Goal: Task Accomplishment & Management: Manage account settings

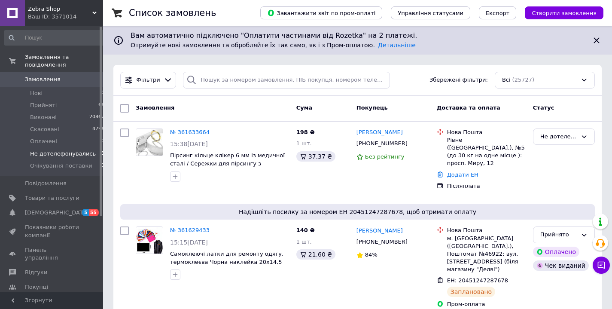
click at [57, 153] on span "Не дотелефонувались" at bounding box center [63, 154] width 66 height 8
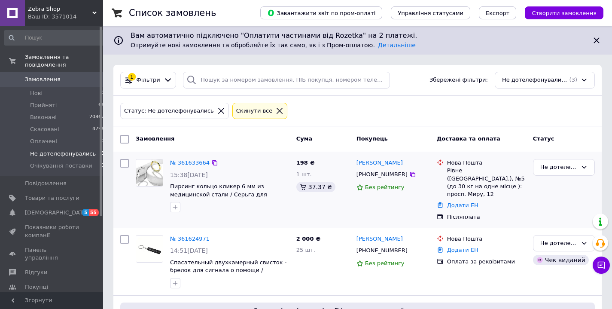
scroll to position [79, 0]
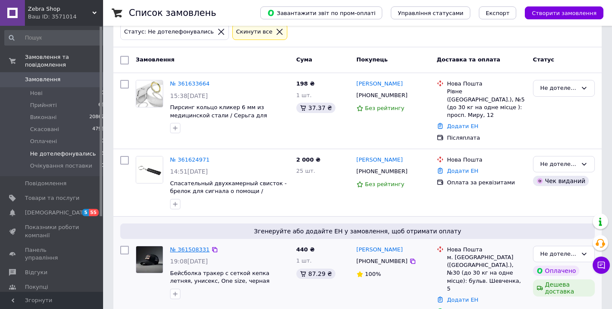
click at [194, 246] on link "№ 361508331" at bounding box center [190, 249] width 40 height 6
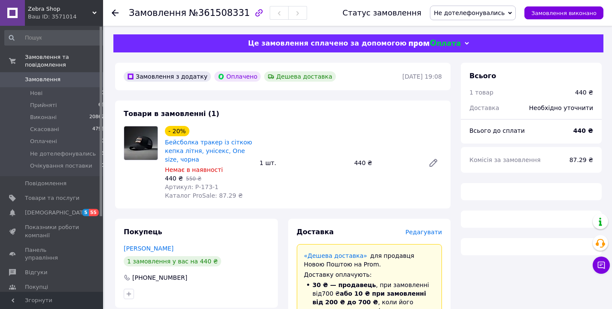
click at [497, 16] on span "Не дотелефонувались" at bounding box center [469, 12] width 71 height 7
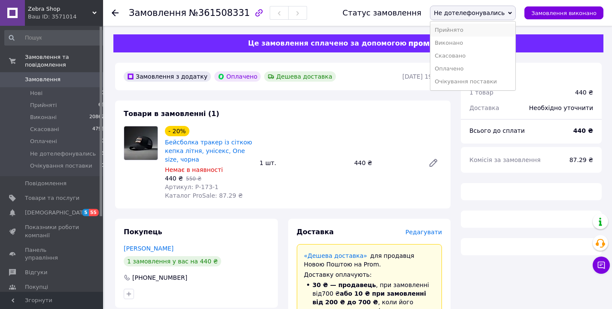
click at [472, 34] on li "Прийнято" at bounding box center [472, 30] width 85 height 13
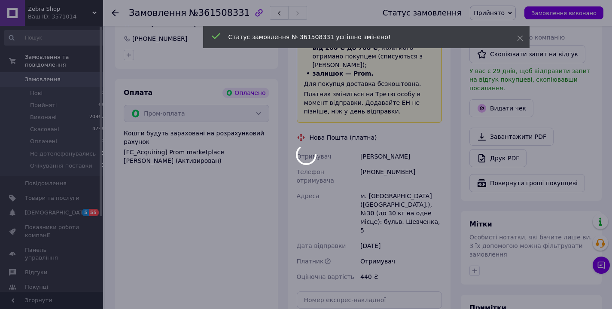
scroll to position [330, 0]
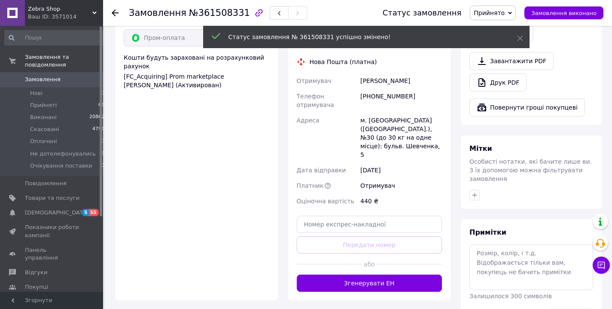
drag, startPoint x: 393, startPoint y: 260, endPoint x: 390, endPoint y: 253, distance: 7.2
click at [393, 275] on button "Згенерувати ЕН" at bounding box center [370, 283] width 146 height 17
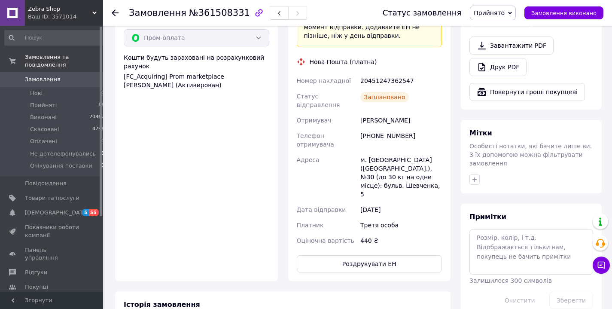
click at [389, 73] on div "20451247362547" at bounding box center [401, 80] width 85 height 15
copy div "20451247362547"
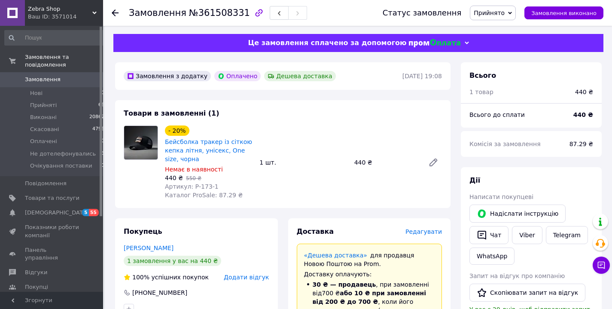
scroll to position [0, 0]
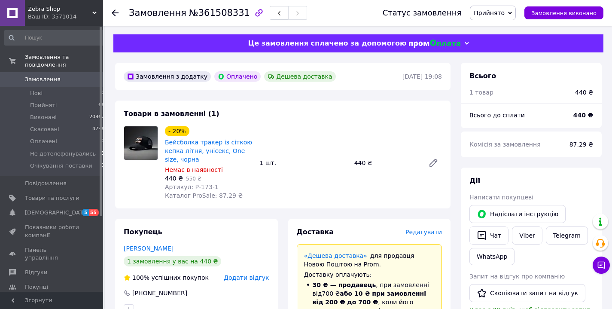
click at [212, 6] on div "Замовлення №361508331" at bounding box center [218, 13] width 178 height 15
copy span "Замовлення"
click at [218, 13] on span "№361508331" at bounding box center [219, 13] width 61 height 10
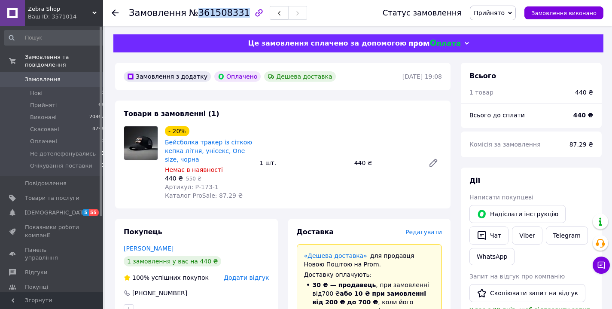
copy span "361508331"
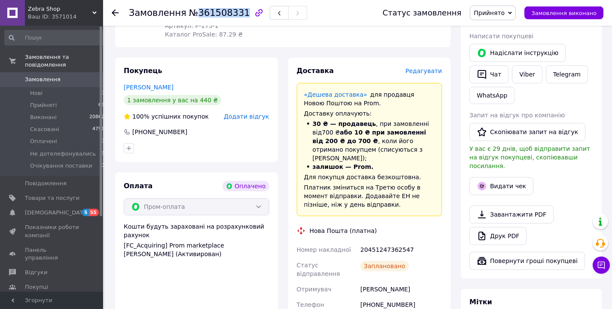
scroll to position [172, 0]
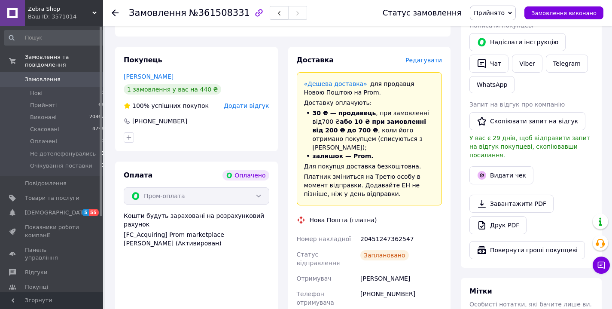
click at [387, 271] on div "Федоряка Олександр" at bounding box center [401, 278] width 85 height 15
click at [387, 286] on div "[PHONE_NUMBER]" at bounding box center [401, 298] width 85 height 24
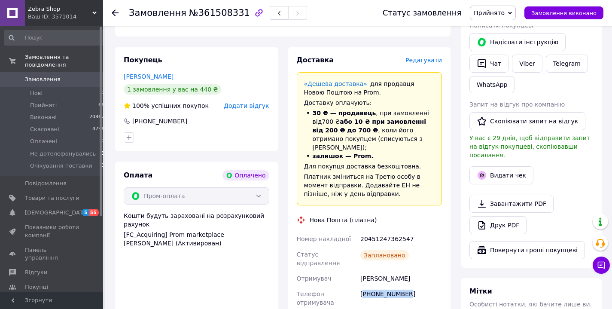
copy div "380937438398"
click at [372, 231] on div "20451247362547" at bounding box center [401, 238] width 85 height 15
copy div "20451247362547"
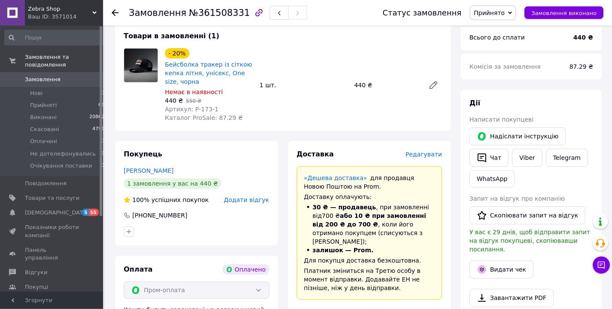
scroll to position [41, 0]
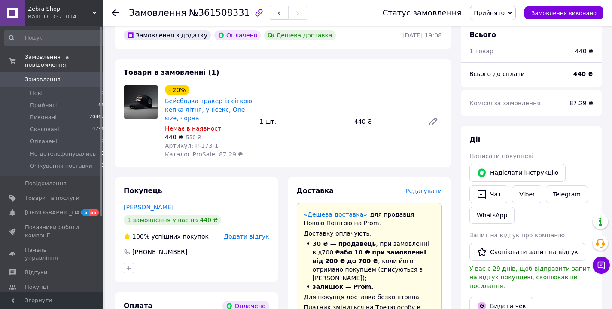
click at [358, 122] on div "440 ₴" at bounding box center [386, 122] width 70 height 12
copy div "440"
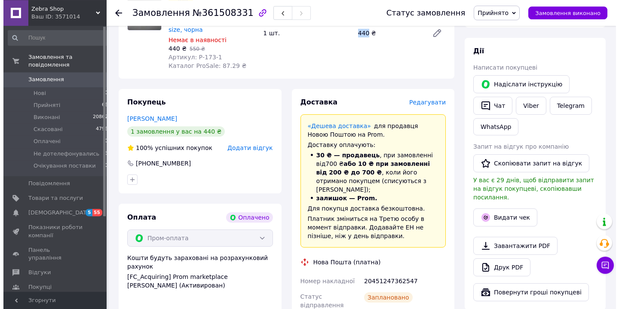
scroll to position [131, 0]
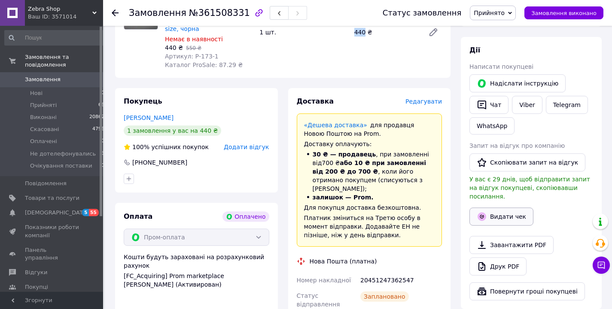
click at [479, 211] on icon "button" at bounding box center [482, 216] width 10 height 10
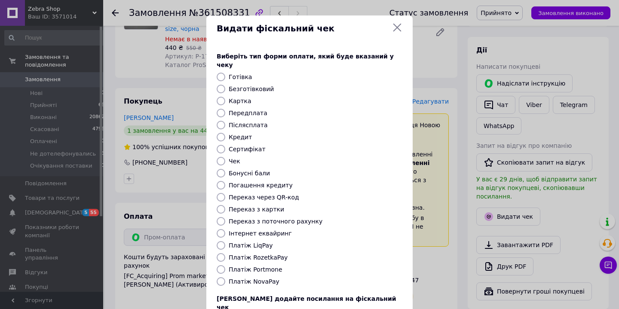
click at [250, 254] on label "Платіж RozetkaPay" at bounding box center [258, 257] width 59 height 7
click at [225, 253] on input "Платіж RozetkaPay" at bounding box center [221, 257] width 9 height 9
radio input "true"
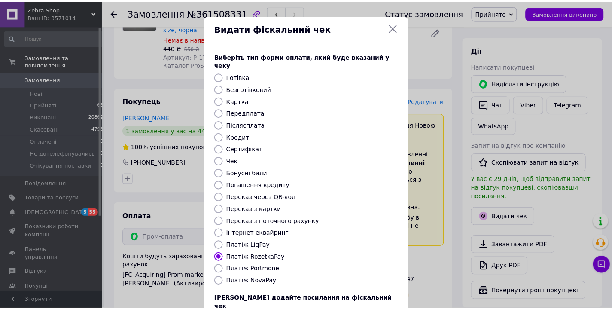
scroll to position [60, 0]
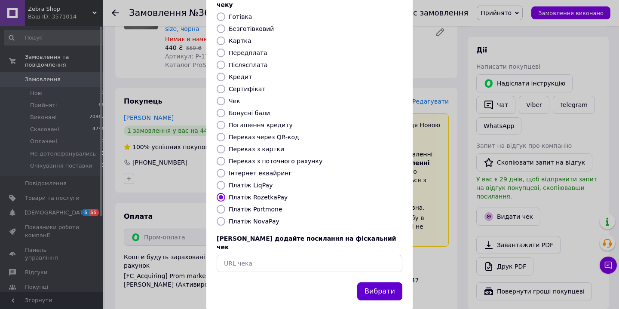
click at [377, 282] on button "Вибрати" at bounding box center [379, 291] width 45 height 18
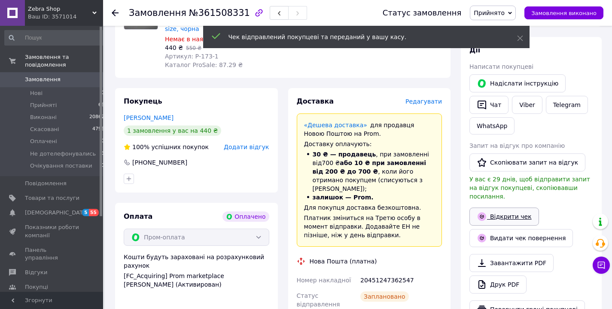
click at [497, 207] on link "Відкрити чек" at bounding box center [505, 216] width 70 height 18
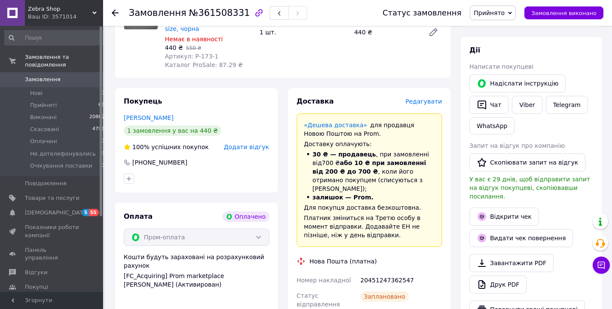
click at [380, 272] on div "20451247362547" at bounding box center [401, 279] width 85 height 15
copy div "20451247362547"
click at [485, 103] on icon "button" at bounding box center [482, 105] width 10 height 10
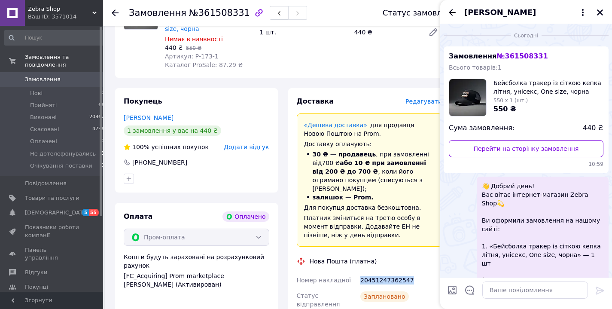
scroll to position [76, 0]
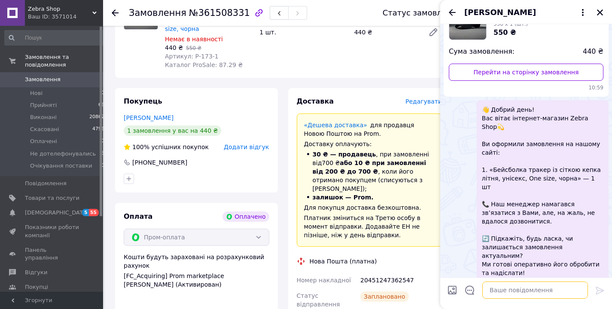
click at [532, 292] on textarea at bounding box center [535, 289] width 106 height 17
paste textarea "Добрий день! Вас вітає інтернет магазин Zebra Shop   Номер накладної: 204512473…"
type textarea "Добрий день! Вас вітає інтернет магазин Zebra Shop   Номер накладної: 204512473…"
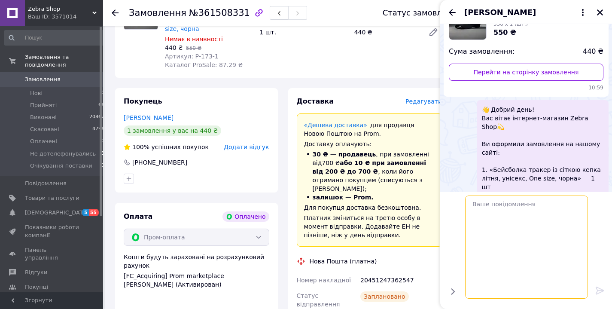
scroll to position [271, 0]
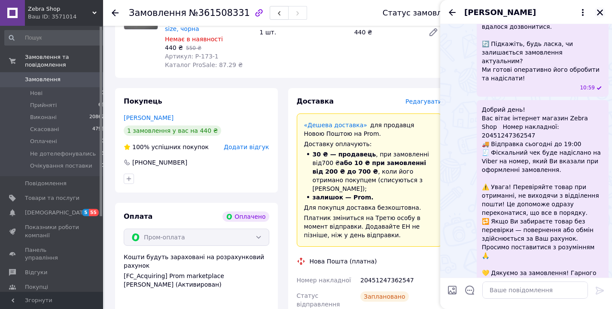
click at [600, 11] on icon "Закрити" at bounding box center [600, 13] width 8 height 8
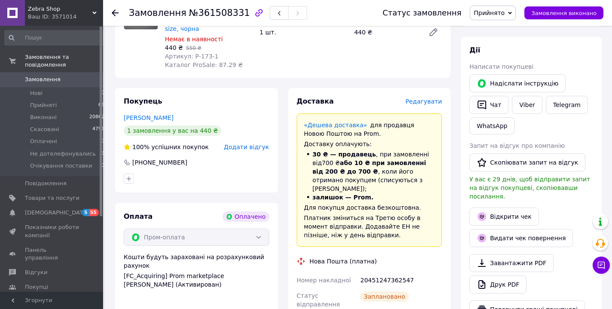
click at [118, 12] on icon at bounding box center [115, 12] width 7 height 7
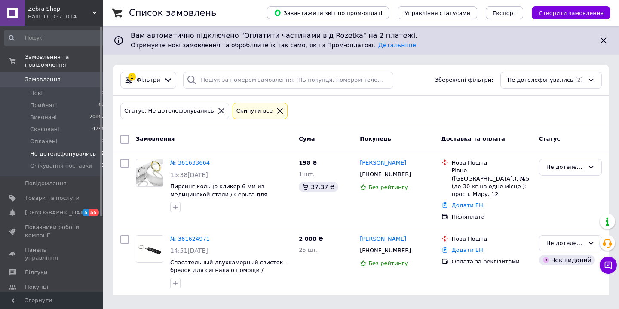
click at [217, 112] on icon at bounding box center [221, 111] width 8 height 8
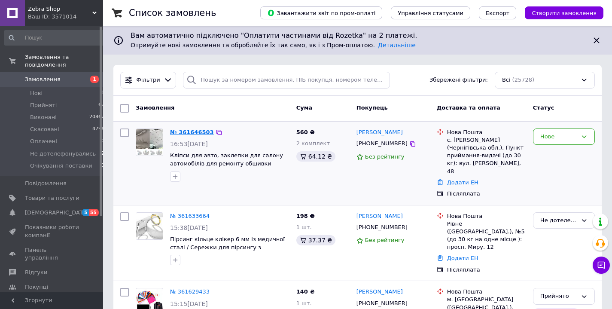
click at [186, 132] on link "№ 361646503" at bounding box center [192, 132] width 44 height 6
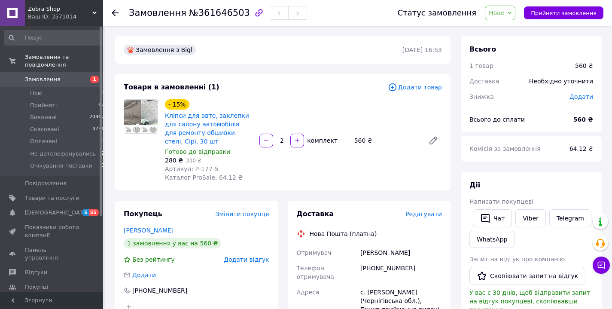
click at [513, 11] on span "Нове" at bounding box center [500, 13] width 31 height 15
click at [512, 25] on li "Прийнято" at bounding box center [522, 30] width 74 height 13
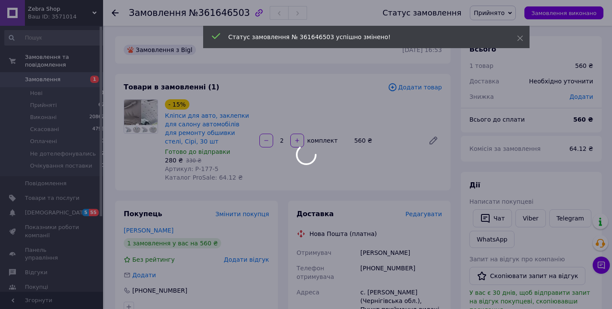
click at [421, 214] on div at bounding box center [306, 154] width 612 height 309
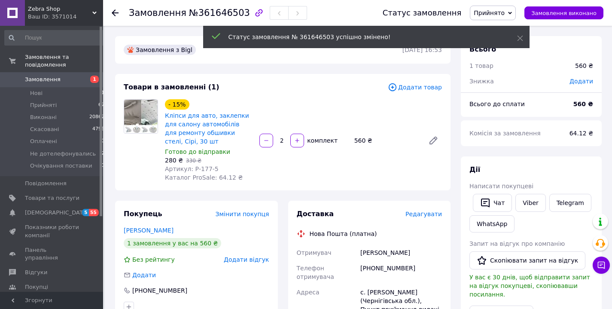
click at [418, 214] on span "Редагувати" at bounding box center [424, 213] width 37 height 7
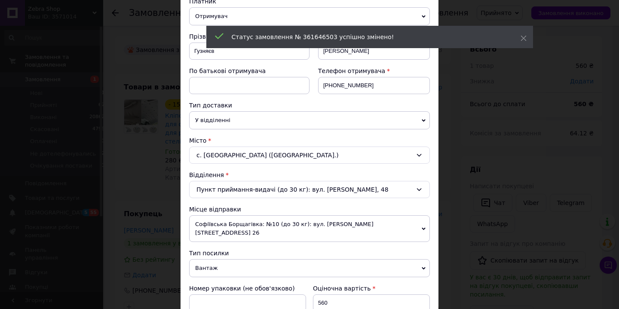
scroll to position [131, 0]
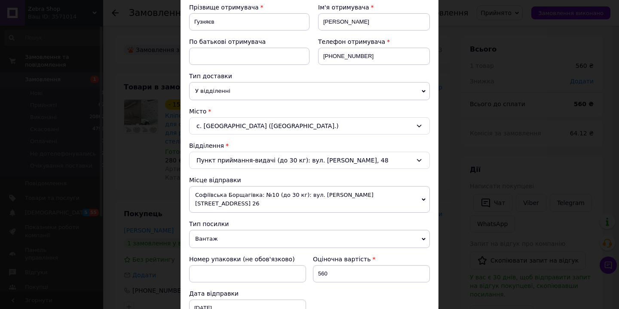
click at [220, 230] on span "Вантаж" at bounding box center [309, 239] width 241 height 18
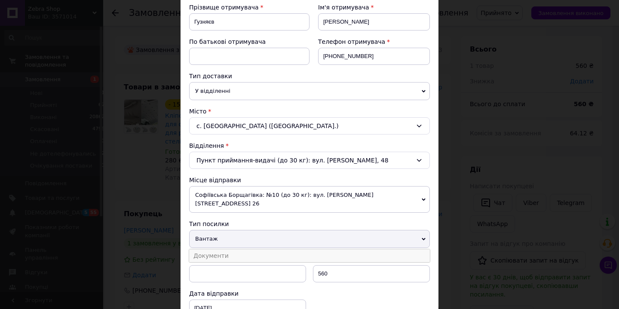
click at [221, 249] on li "Документи" at bounding box center [309, 255] width 241 height 13
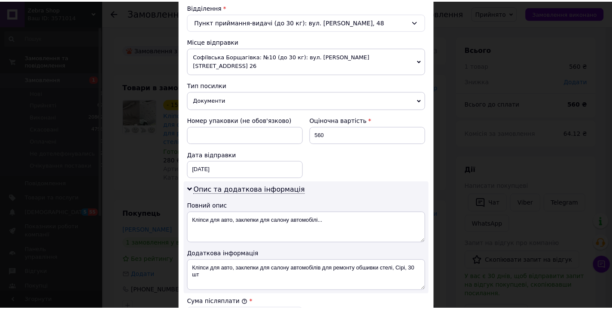
scroll to position [409, 0]
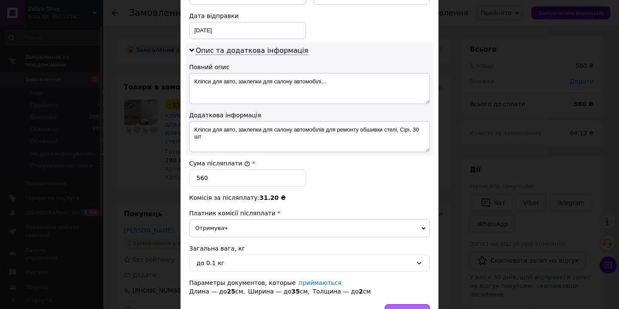
click at [405, 304] on div "Зберегти" at bounding box center [406, 312] width 45 height 17
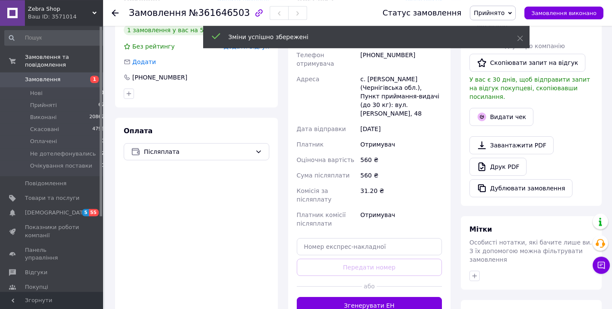
scroll to position [227, 0]
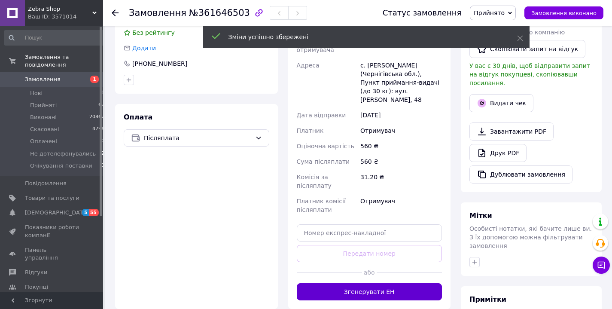
click at [414, 287] on button "Згенерувати ЕН" at bounding box center [370, 291] width 146 height 17
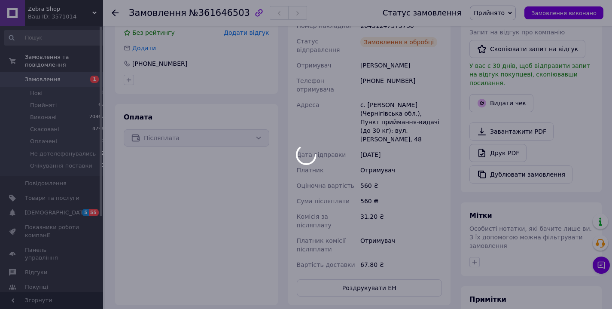
scroll to position [144, 0]
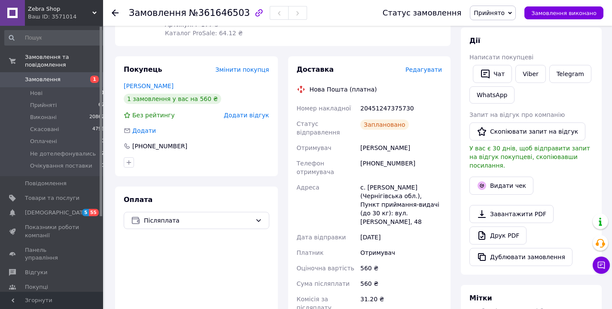
click at [389, 108] on div "20451247375730" at bounding box center [401, 108] width 85 height 15
click at [389, 107] on div "20451247375730" at bounding box center [401, 108] width 85 height 15
copy div "20451247375730"
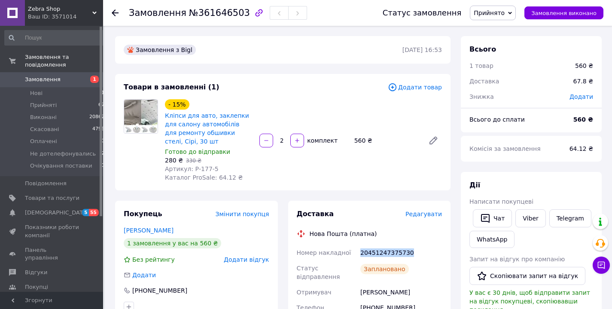
click at [209, 6] on div "Замовлення №361646503" at bounding box center [218, 13] width 178 height 15
click at [203, 15] on span "№361646503" at bounding box center [219, 13] width 61 height 10
copy span "361646503"
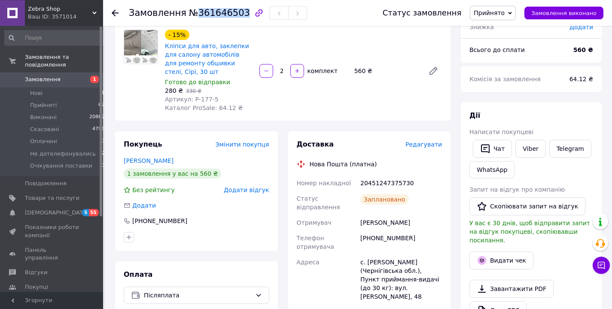
scroll to position [76, 0]
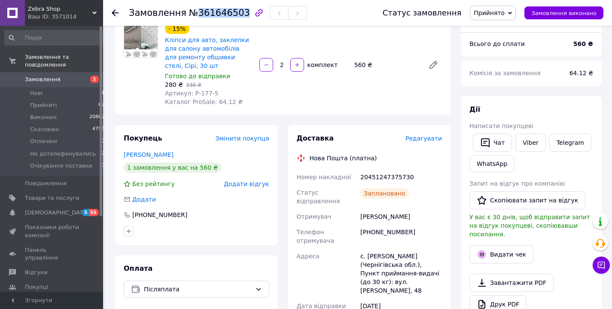
click at [393, 218] on div "Гузняєв Костянтин" at bounding box center [401, 216] width 85 height 15
click at [388, 235] on div "[PHONE_NUMBER]" at bounding box center [401, 236] width 85 height 24
click at [389, 235] on div "[PHONE_NUMBER]" at bounding box center [401, 236] width 85 height 24
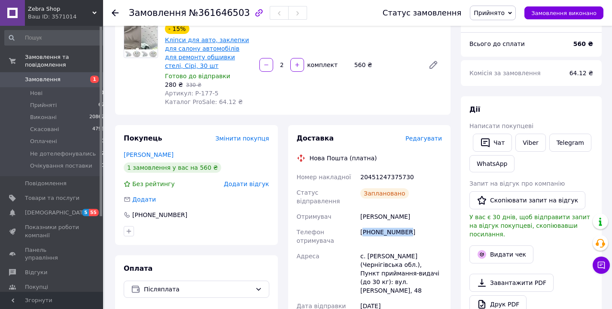
copy div "380983290719"
click at [381, 176] on div "20451247375730" at bounding box center [401, 176] width 85 height 15
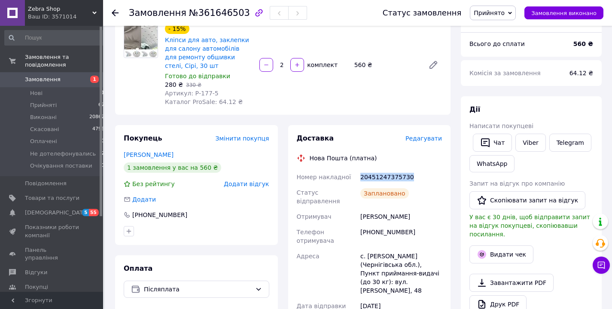
click at [381, 176] on div "20451247375730" at bounding box center [401, 176] width 85 height 15
copy div "20451247375730"
click at [362, 67] on div "560 ₴" at bounding box center [386, 65] width 70 height 12
copy div "560"
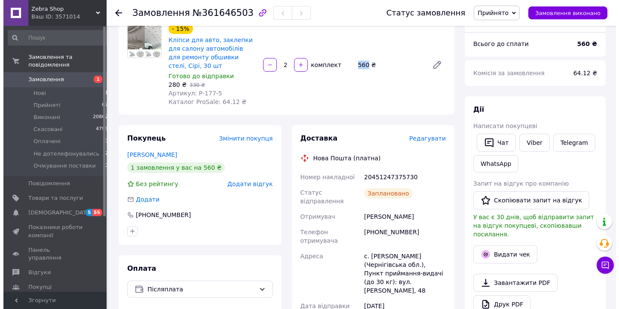
scroll to position [206, 0]
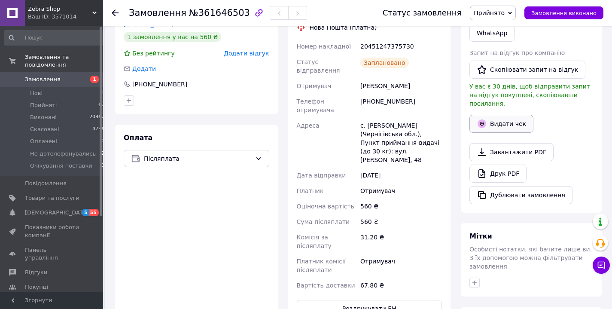
click at [498, 119] on button "Видати чек" at bounding box center [502, 124] width 64 height 18
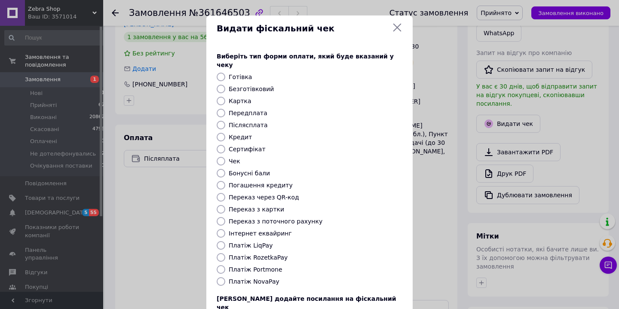
click at [238, 278] on label "Платіж NovaPay" at bounding box center [254, 281] width 51 height 7
click at [225, 277] on input "Платіж NovaPay" at bounding box center [221, 281] width 9 height 9
radio input "true"
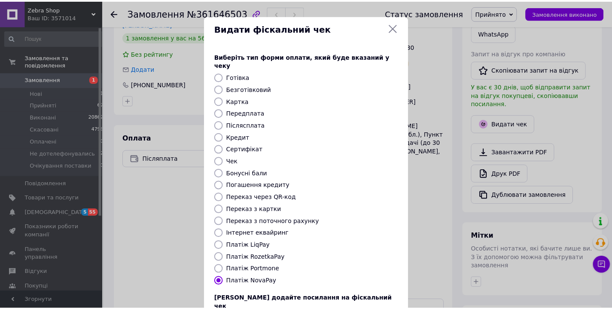
scroll to position [60, 0]
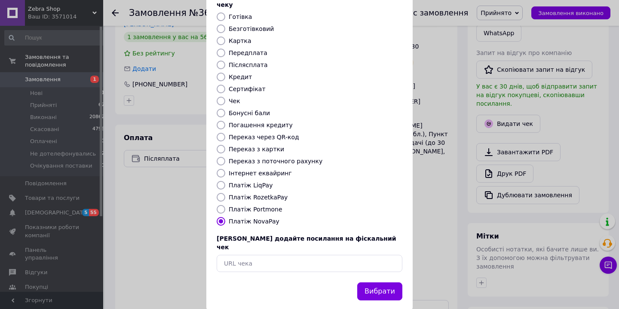
drag, startPoint x: 376, startPoint y: 267, endPoint x: 363, endPoint y: 265, distance: 13.9
click at [376, 282] on button "Вибрати" at bounding box center [379, 291] width 45 height 18
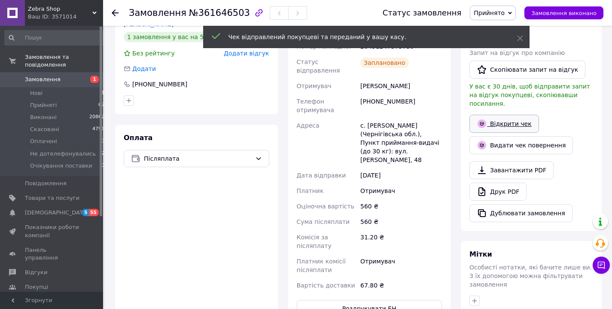
click at [502, 116] on link "Відкрити чек" at bounding box center [505, 124] width 70 height 18
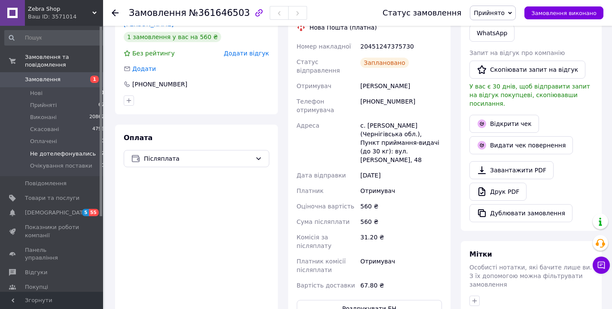
click at [63, 155] on span "Не дотелефонувались" at bounding box center [63, 154] width 66 height 8
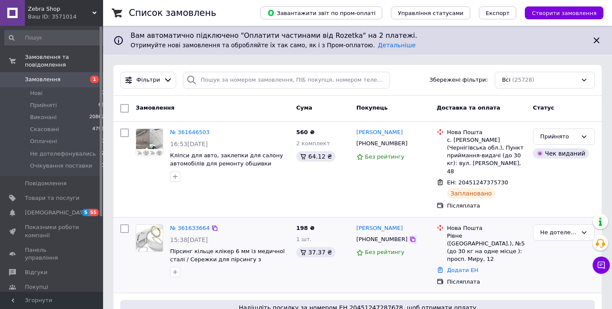
click at [410, 237] on icon at bounding box center [412, 239] width 5 height 5
click at [76, 152] on span "Не дотелефонувались" at bounding box center [63, 154] width 66 height 8
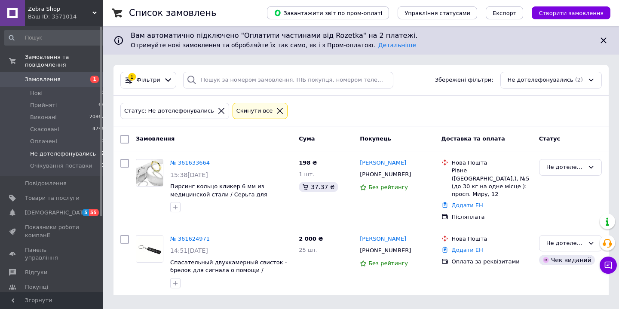
click at [217, 107] on icon at bounding box center [221, 111] width 8 height 8
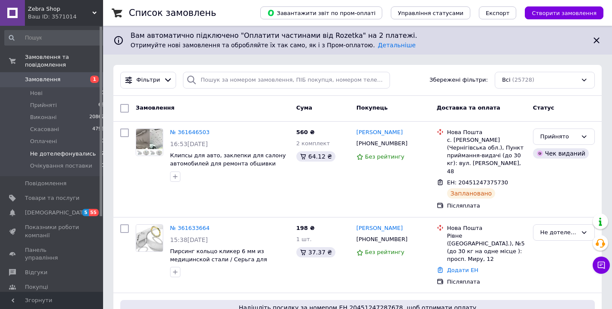
click at [214, 107] on div "Замовлення" at bounding box center [212, 108] width 161 height 15
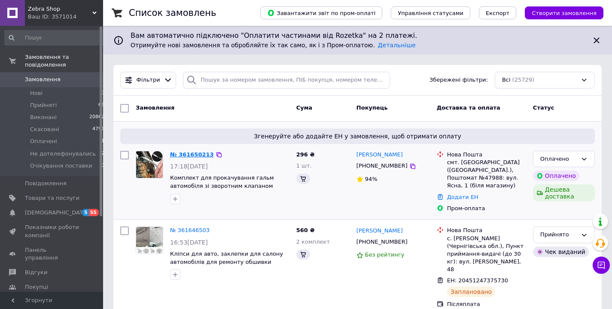
click at [555, 159] on div "Оплачено" at bounding box center [558, 159] width 37 height 9
click at [183, 153] on link "№ 361650213" at bounding box center [192, 154] width 44 height 6
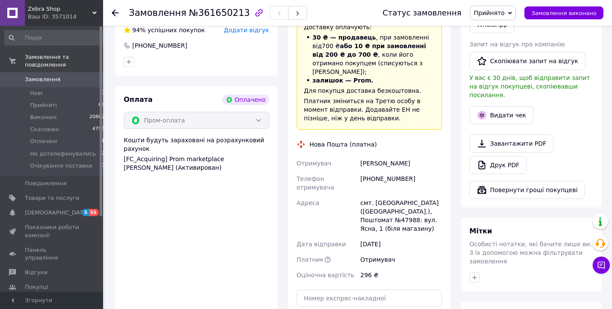
scroll to position [316, 0]
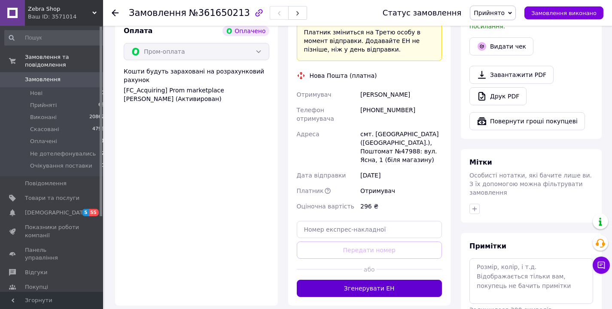
click at [390, 280] on button "Згенерувати ЕН" at bounding box center [370, 288] width 146 height 17
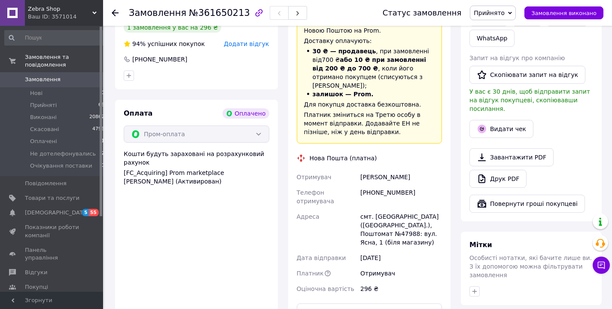
scroll to position [213, 0]
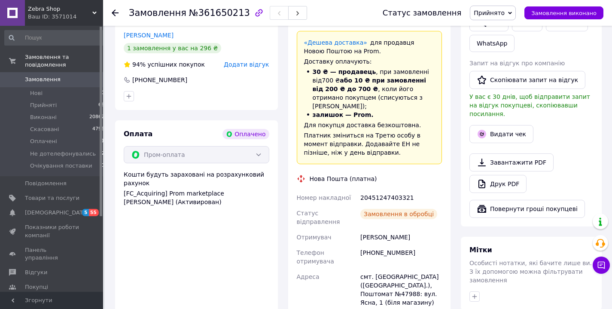
click at [382, 190] on div "20451247403321" at bounding box center [401, 197] width 85 height 15
copy div "20451247403321"
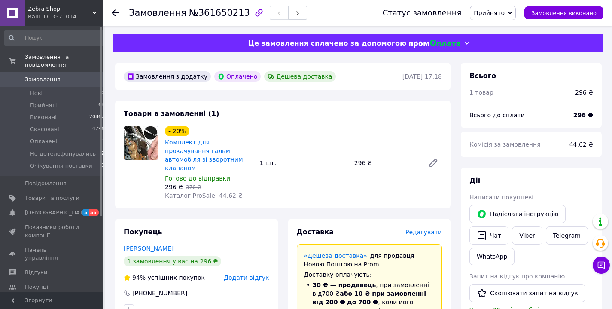
click at [212, 12] on span "№361650213" at bounding box center [219, 13] width 61 height 10
copy span "361650213"
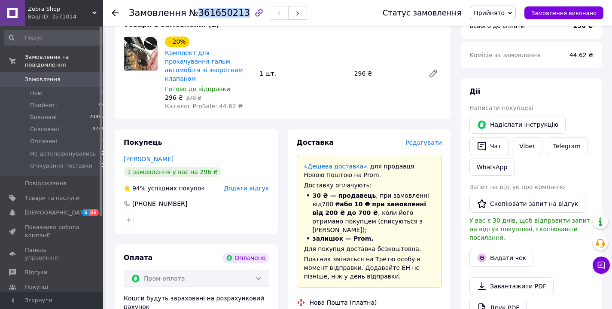
scroll to position [172, 0]
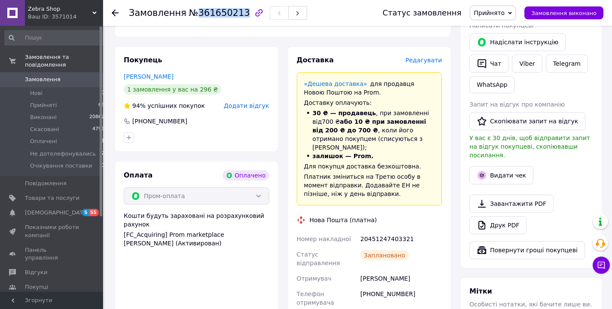
click at [386, 271] on div "Дема Владимир" at bounding box center [401, 278] width 85 height 15
click at [393, 286] on div "[PHONE_NUMBER]" at bounding box center [401, 298] width 85 height 24
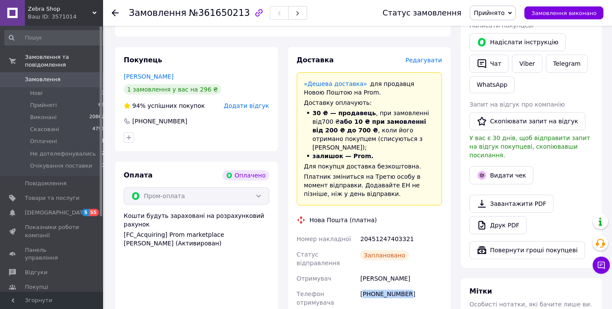
copy div "380668260542"
click at [375, 213] on div "Доставка Редагувати «Дешева доставка»   для продавця Новою Поштою на Prom. Дост…" at bounding box center [370, 238] width 146 height 366
click at [386, 231] on div "20451247403321" at bounding box center [401, 238] width 85 height 15
copy div "20451247403321"
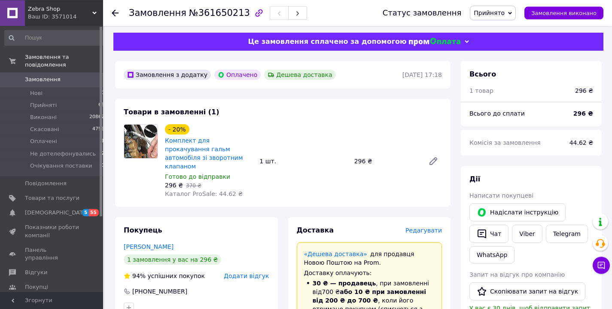
scroll to position [0, 0]
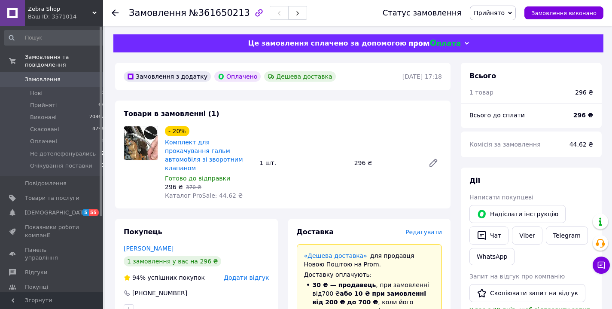
click at [360, 158] on div "296 ₴" at bounding box center [386, 163] width 70 height 12
copy div "296"
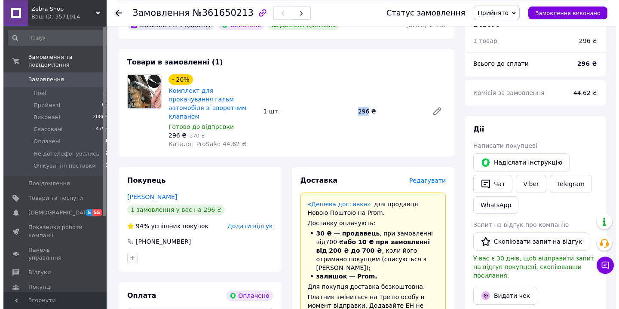
scroll to position [172, 0]
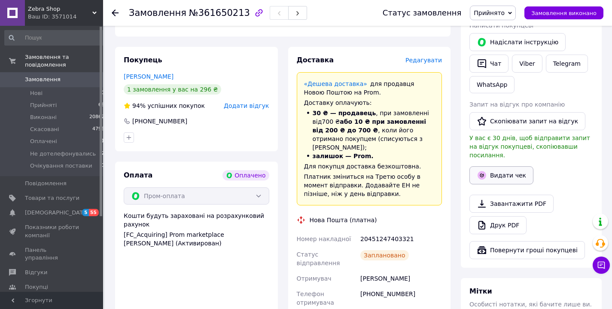
click at [490, 171] on button "Видати чек" at bounding box center [502, 175] width 64 height 18
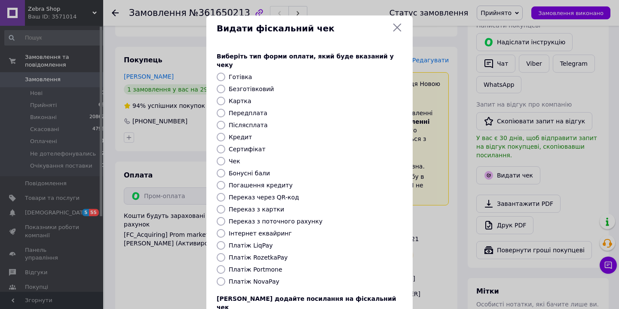
click at [245, 254] on label "Платіж RozetkaPay" at bounding box center [258, 257] width 59 height 7
click at [225, 253] on input "Платіж RozetkaPay" at bounding box center [221, 257] width 9 height 9
radio input "true"
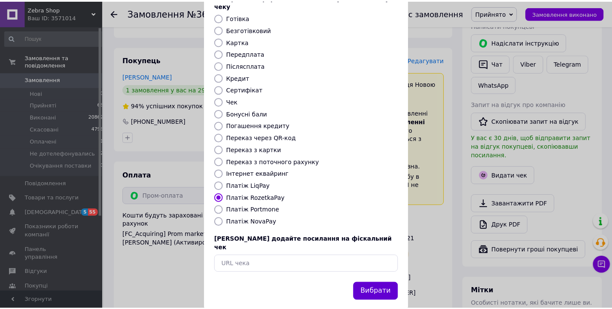
scroll to position [60, 0]
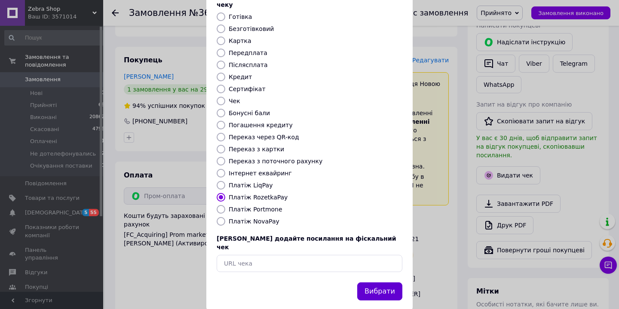
click at [383, 282] on button "Вибрати" at bounding box center [379, 291] width 45 height 18
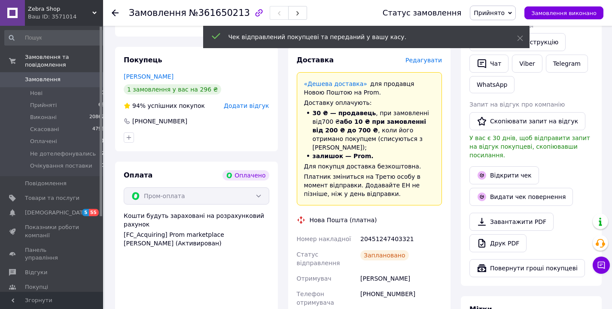
click at [515, 166] on link "Відкрити чек" at bounding box center [505, 175] width 70 height 18
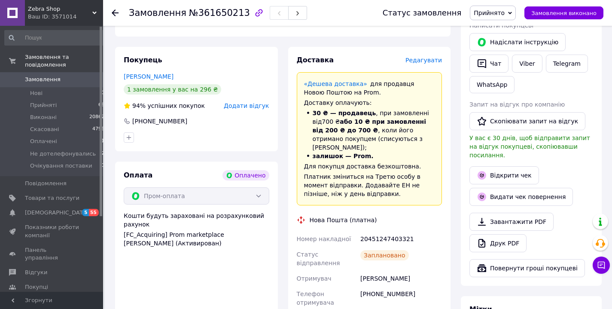
click at [391, 231] on div "20451247403321" at bounding box center [401, 238] width 85 height 15
copy div "20451247403321"
click at [481, 67] on icon "button" at bounding box center [482, 63] width 9 height 9
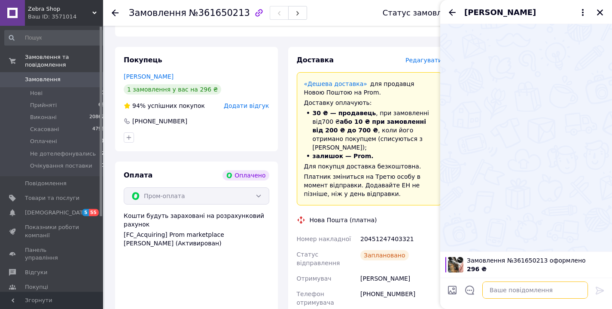
click at [528, 291] on textarea at bounding box center [535, 289] width 106 height 17
paste textarea "Добрий день! Вас вітає інтернет магазин Zebra Shop   Номер накладної: 204512474…"
type textarea "Добрий день! Вас вітає інтернет магазин Zebra Shop   Номер накладної: 204512474…"
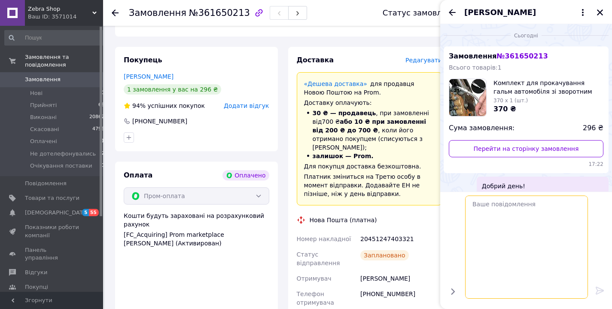
scroll to position [0, 0]
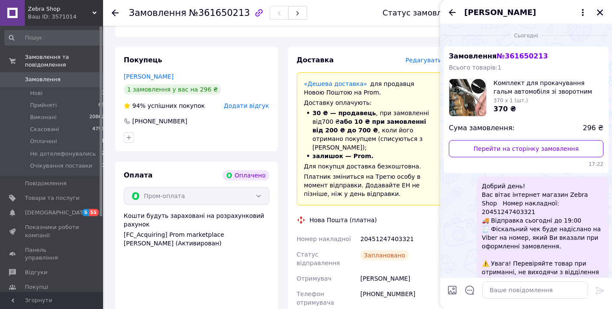
click at [602, 9] on icon "Закрити" at bounding box center [600, 13] width 8 height 8
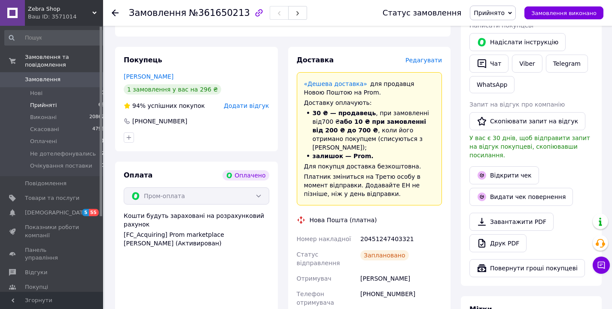
click at [42, 108] on span "Прийняті" at bounding box center [43, 105] width 27 height 8
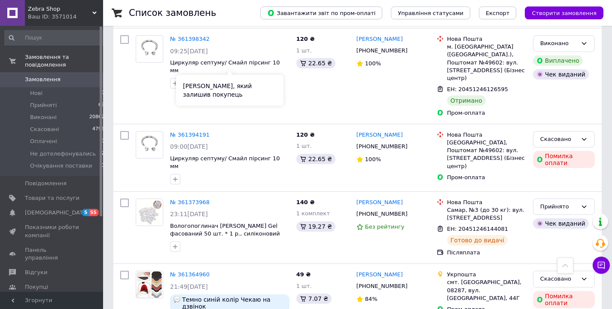
scroll to position [3354, 0]
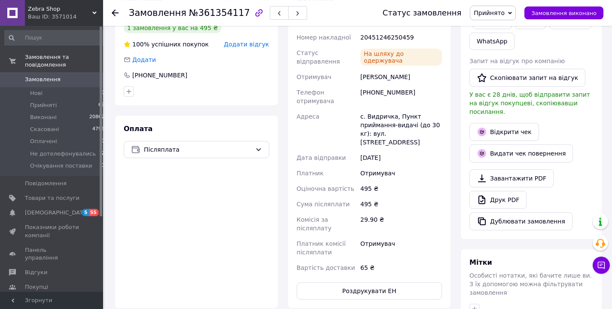
scroll to position [229, 0]
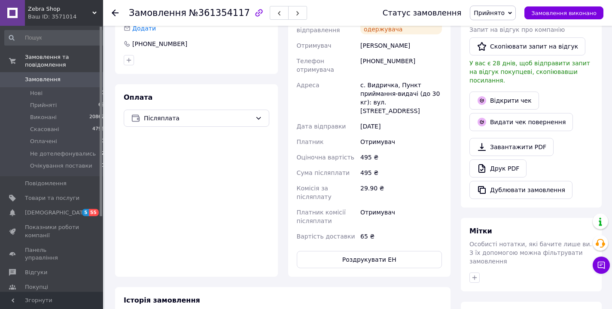
click at [421, 189] on div "29.90 ₴" at bounding box center [401, 192] width 85 height 24
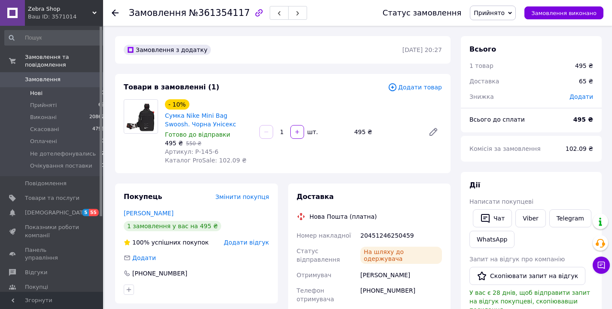
click at [41, 93] on span "Нові" at bounding box center [36, 93] width 12 height 8
